Goal: Complete application form

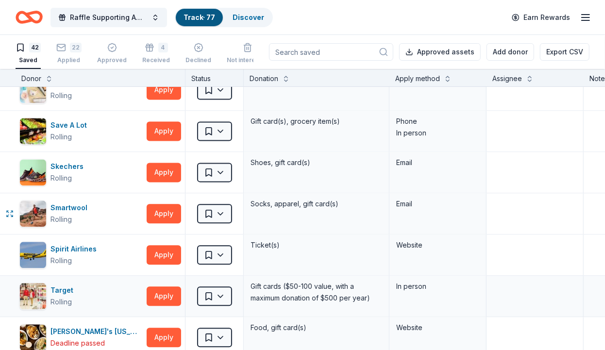
scroll to position [1194, 0]
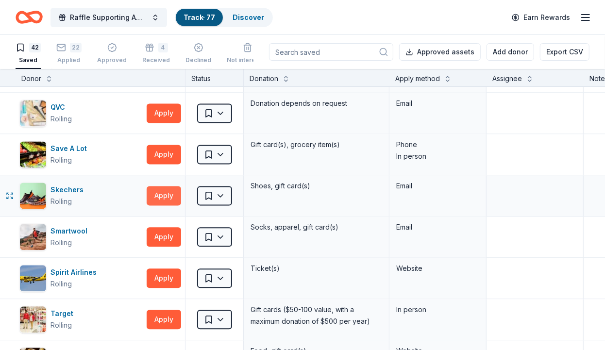
click at [168, 188] on button "Apply" at bounding box center [164, 195] width 34 height 19
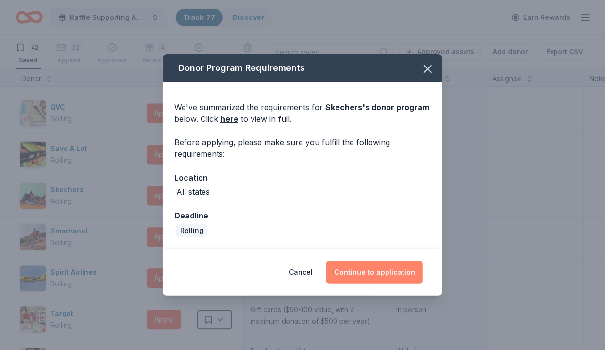
click at [371, 273] on button "Continue to application" at bounding box center [374, 272] width 97 height 23
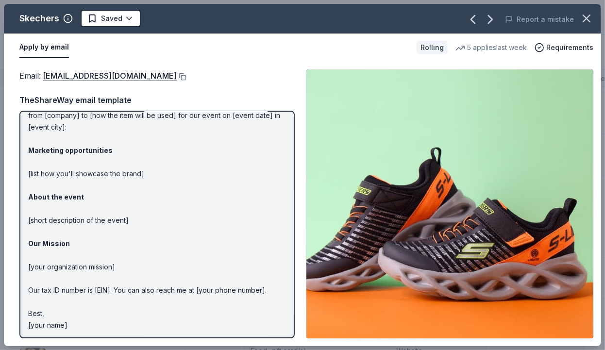
scroll to position [45, 0]
click at [127, 77] on link "[EMAIL_ADDRESS][DOMAIN_NAME]" at bounding box center [110, 75] width 134 height 13
click at [133, 19] on html "Raffle Supporting American [MEDICAL_DATA] Society's "Making Strides Against [ME…" at bounding box center [302, 175] width 605 height 350
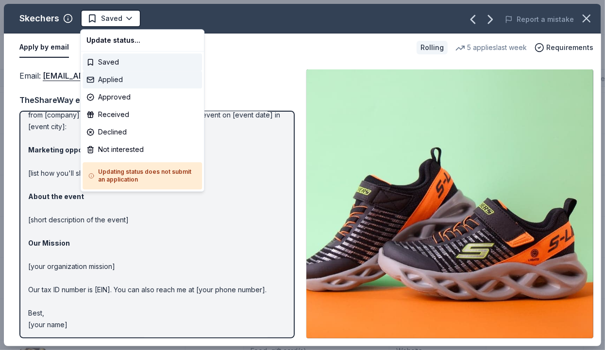
click at [126, 80] on div "Applied" at bounding box center [141, 79] width 119 height 17
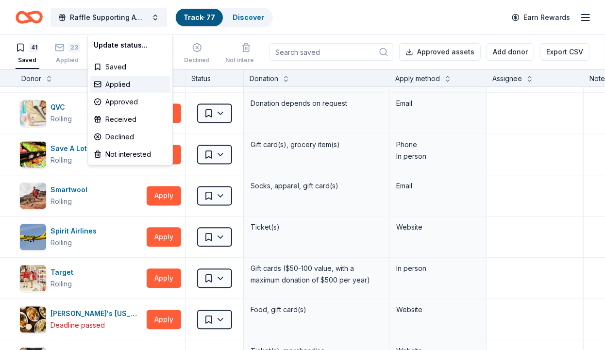
scroll to position [1194, 0]
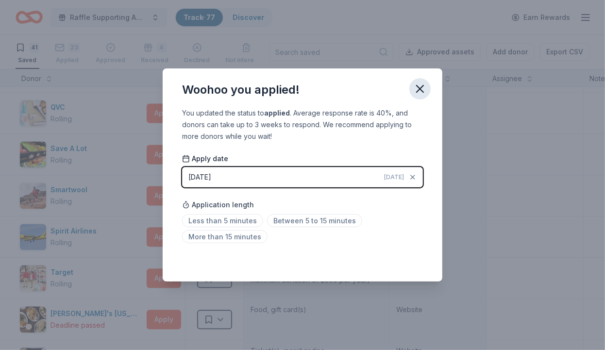
click at [420, 85] on icon "button" at bounding box center [420, 89] width 14 height 14
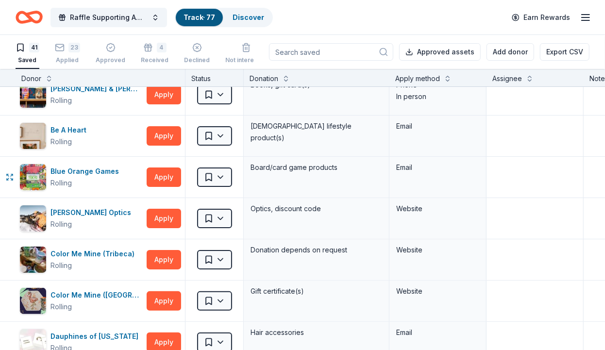
scroll to position [0, 0]
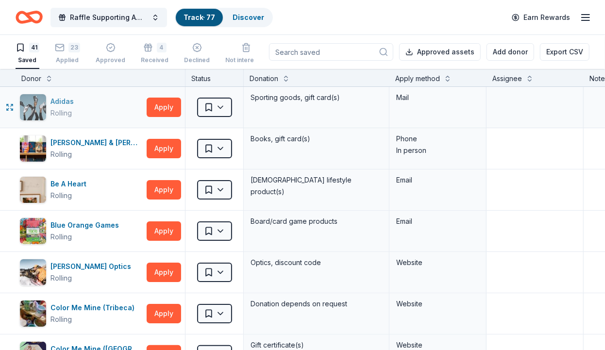
click at [52, 99] on div "Adidas" at bounding box center [63, 102] width 27 height 12
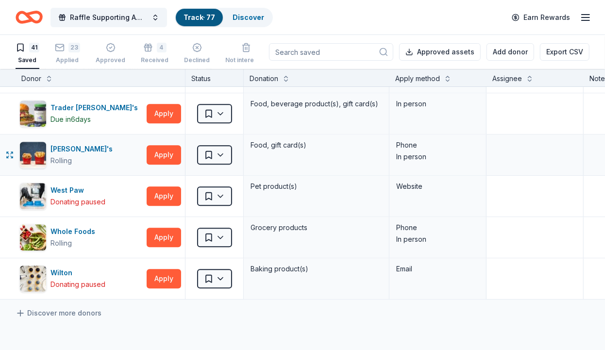
scroll to position [1609, 0]
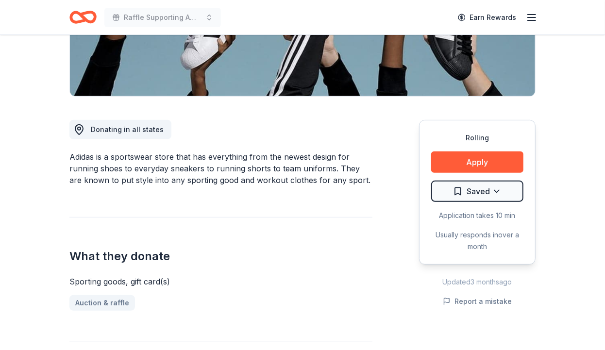
scroll to position [200, 0]
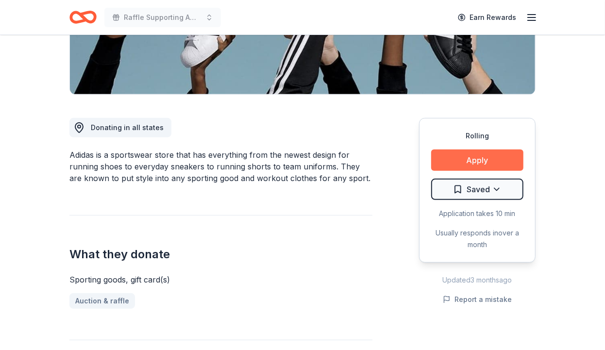
click at [464, 152] on button "Apply" at bounding box center [477, 159] width 92 height 21
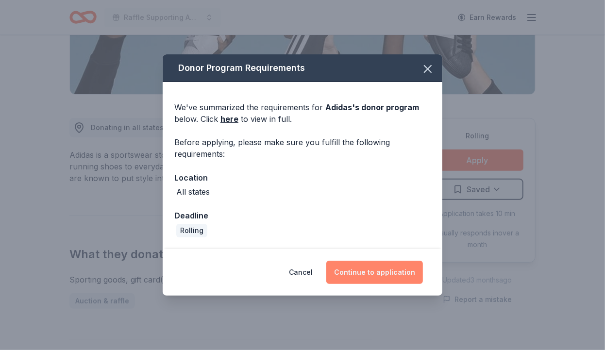
click at [385, 277] on button "Continue to application" at bounding box center [374, 272] width 97 height 23
